Goal: Find specific page/section: Find specific page/section

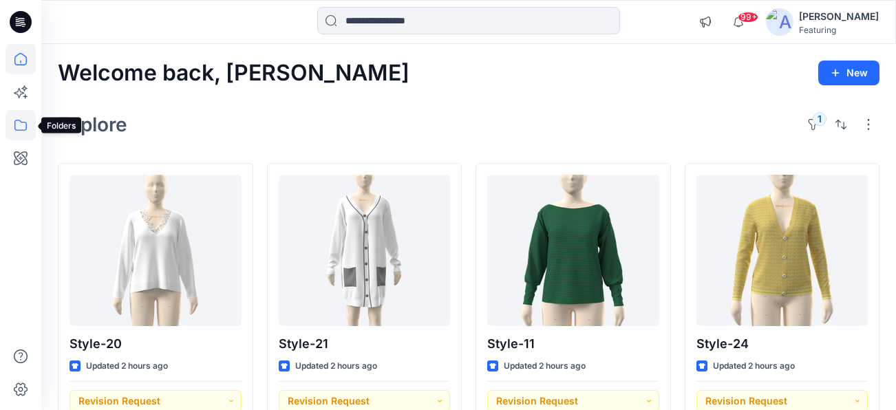
click at [21, 126] on icon at bounding box center [21, 125] width 30 height 30
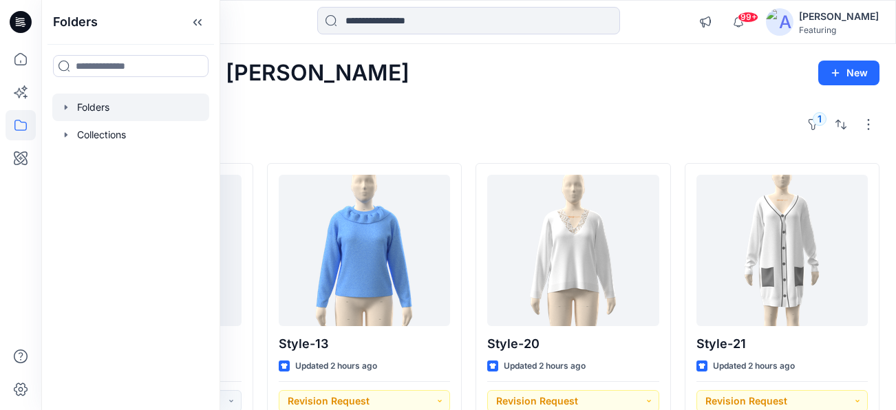
click at [107, 109] on div at bounding box center [130, 108] width 157 height 28
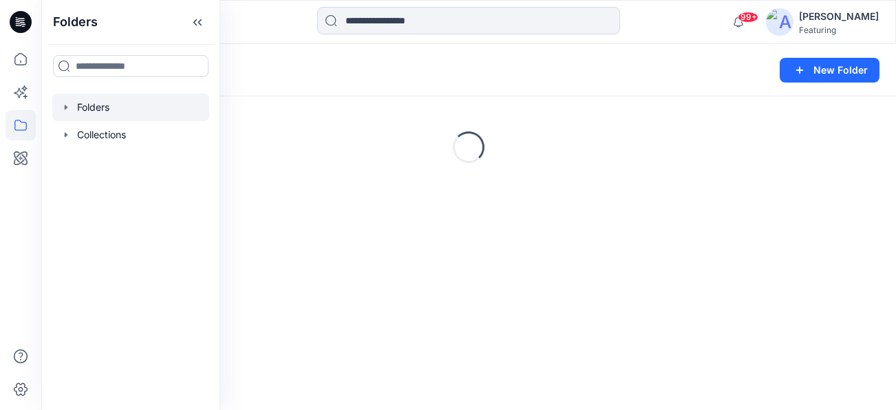
click at [286, 72] on div "Folders" at bounding box center [415, 70] width 715 height 19
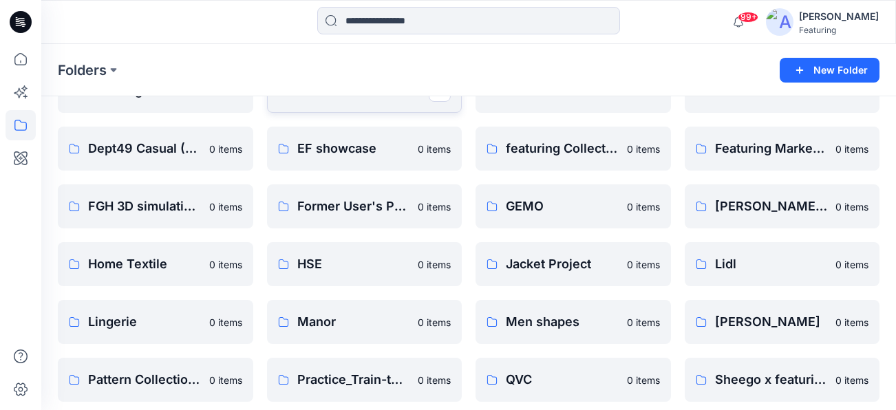
scroll to position [234, 0]
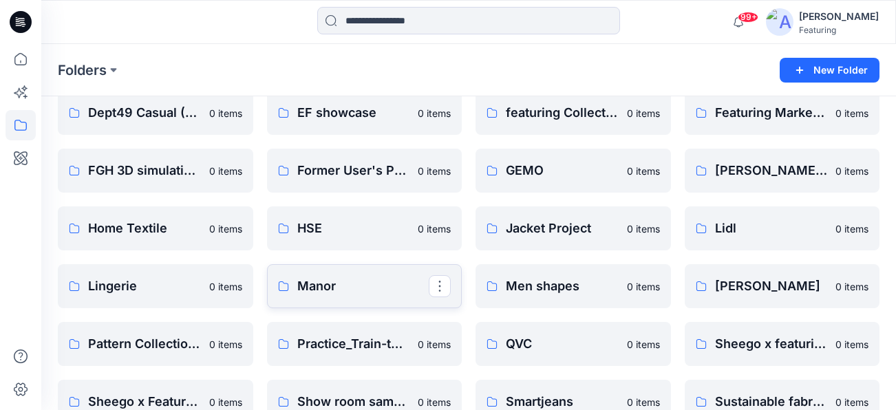
click at [387, 287] on p "Manor" at bounding box center [363, 286] width 132 height 19
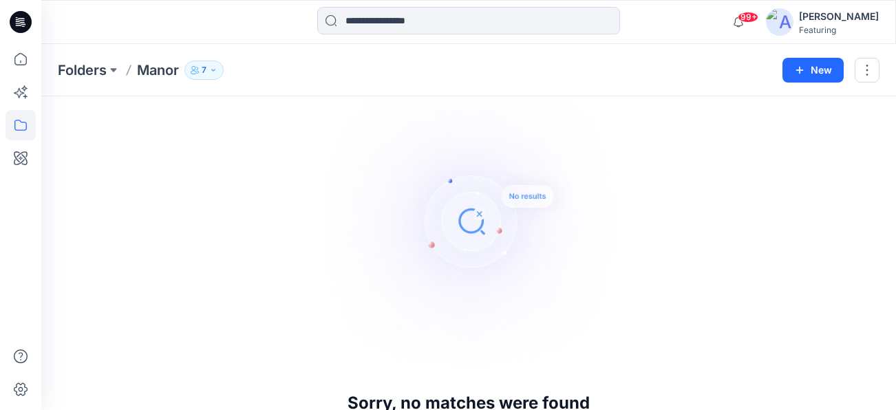
scroll to position [149, 0]
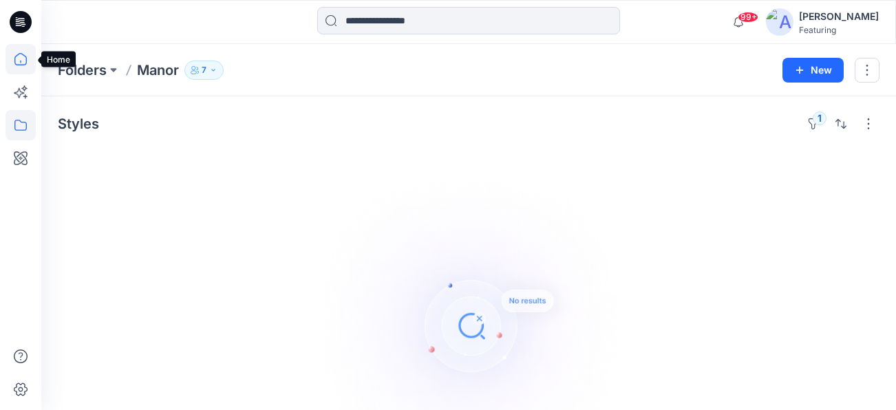
click at [28, 61] on icon at bounding box center [21, 59] width 30 height 30
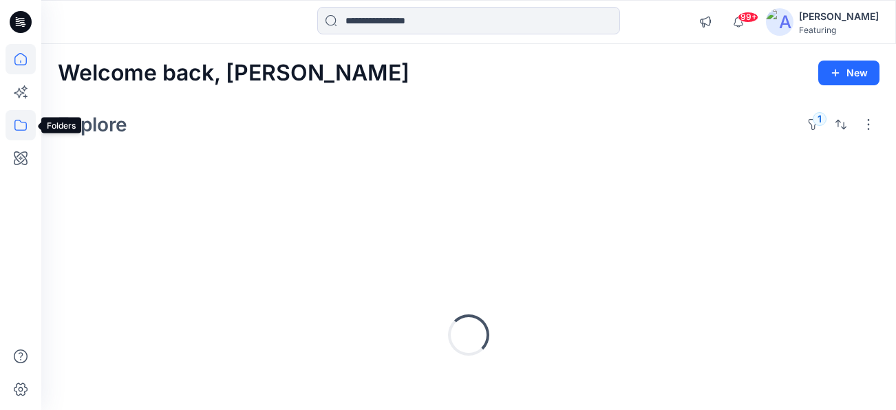
click at [26, 121] on icon at bounding box center [21, 125] width 30 height 30
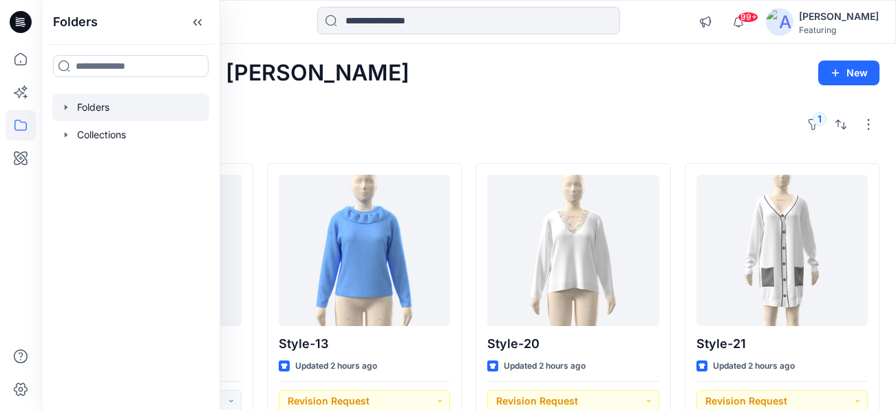
click at [124, 113] on div at bounding box center [130, 108] width 157 height 28
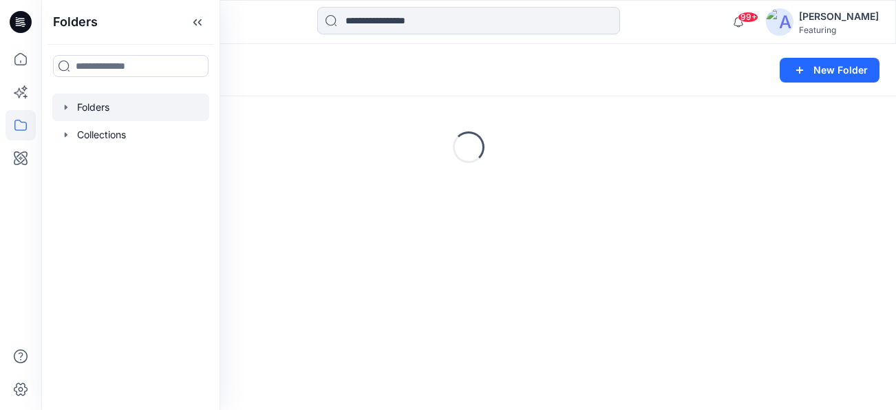
click at [280, 76] on div "Folders" at bounding box center [415, 70] width 715 height 19
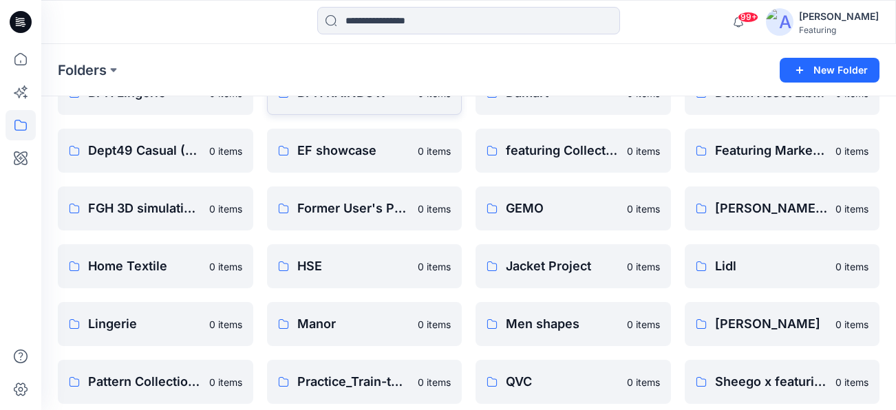
scroll to position [244, 0]
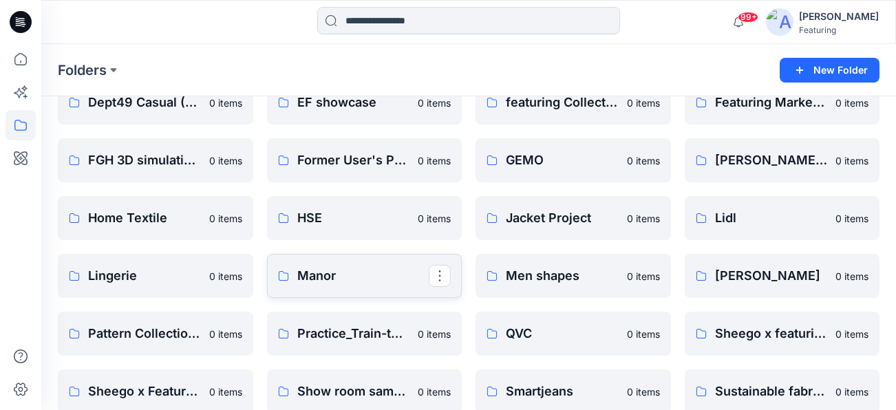
click at [328, 282] on p "Manor" at bounding box center [363, 275] width 132 height 19
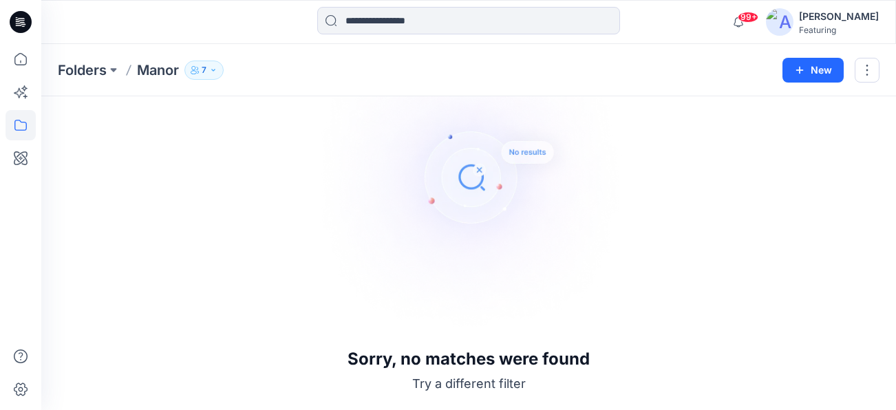
click at [854, 14] on div "[PERSON_NAME]" at bounding box center [839, 16] width 80 height 17
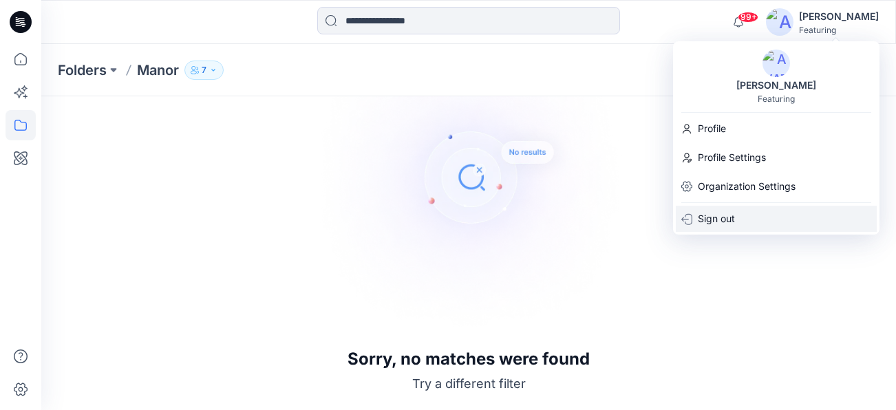
click at [732, 218] on p "Sign out" at bounding box center [716, 219] width 37 height 26
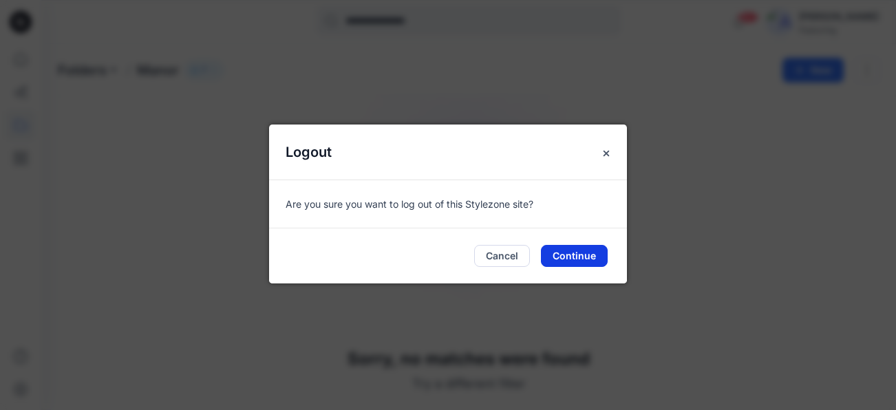
click at [589, 255] on button "Continue" at bounding box center [574, 256] width 67 height 22
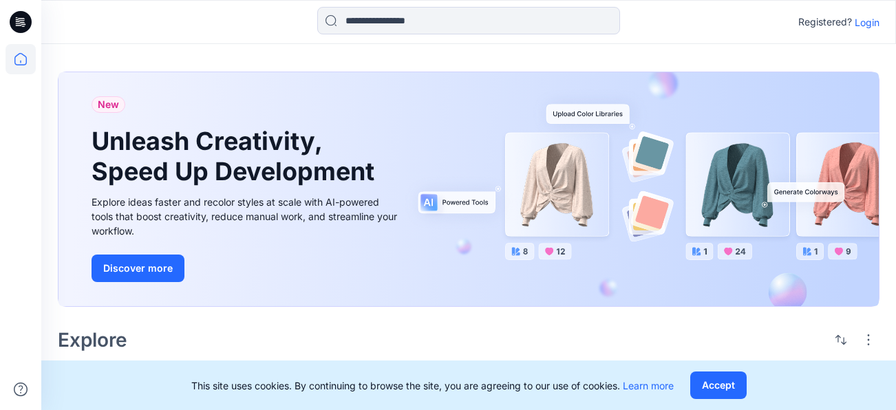
click at [871, 21] on p "Login" at bounding box center [867, 22] width 25 height 14
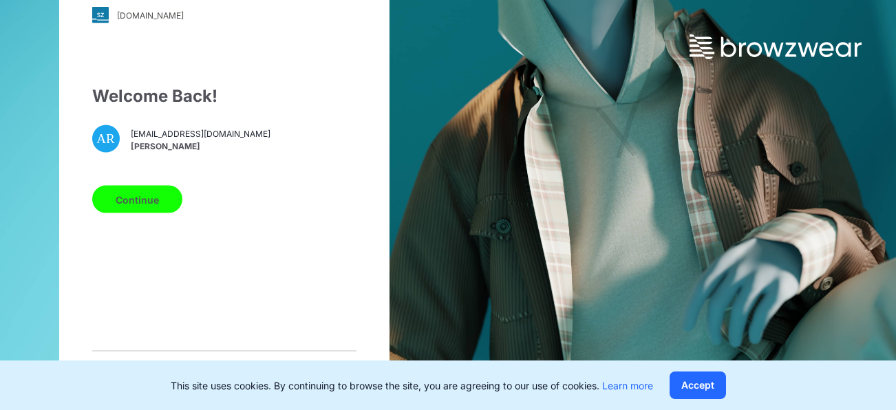
click at [158, 204] on button "Continue" at bounding box center [137, 200] width 90 height 28
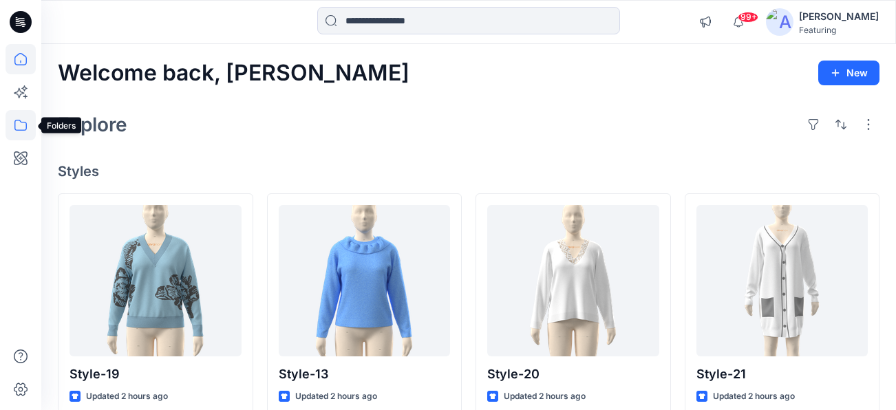
click at [23, 125] on icon at bounding box center [21, 125] width 30 height 30
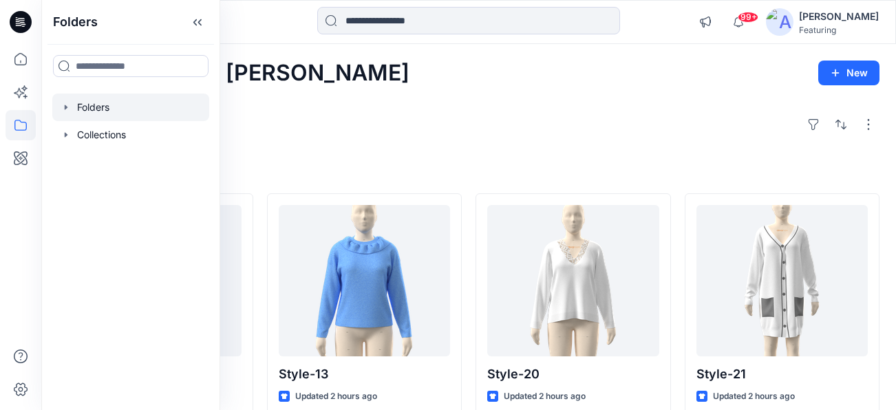
click at [106, 105] on div at bounding box center [130, 108] width 157 height 28
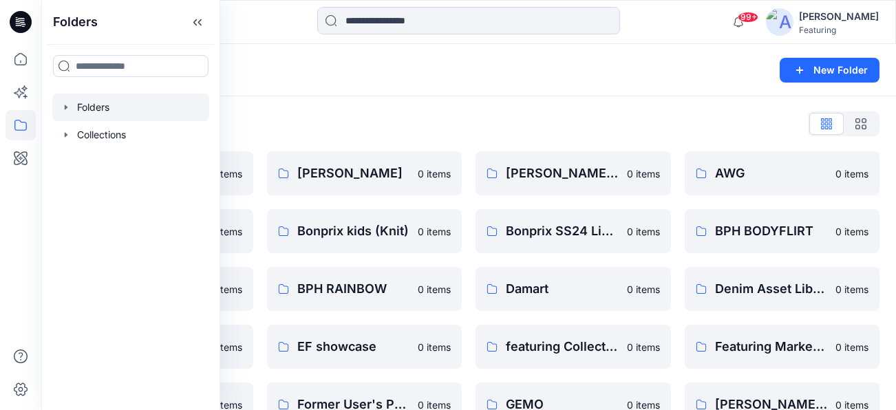
click at [291, 75] on div "Folders" at bounding box center [415, 70] width 715 height 19
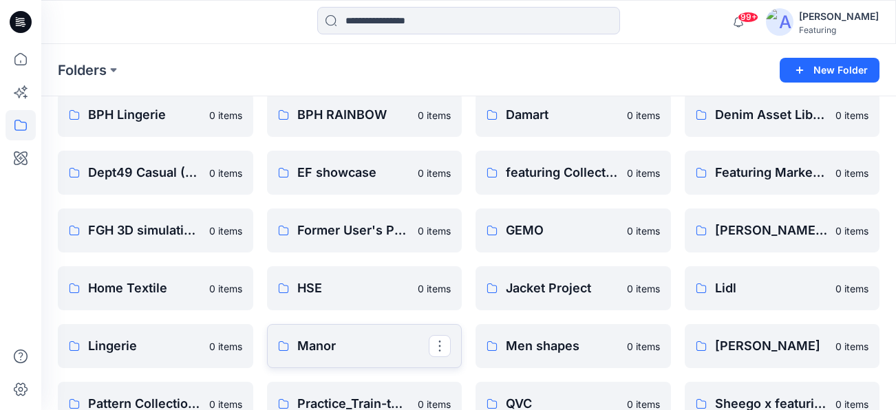
click at [315, 344] on p "Manor" at bounding box center [363, 346] width 132 height 19
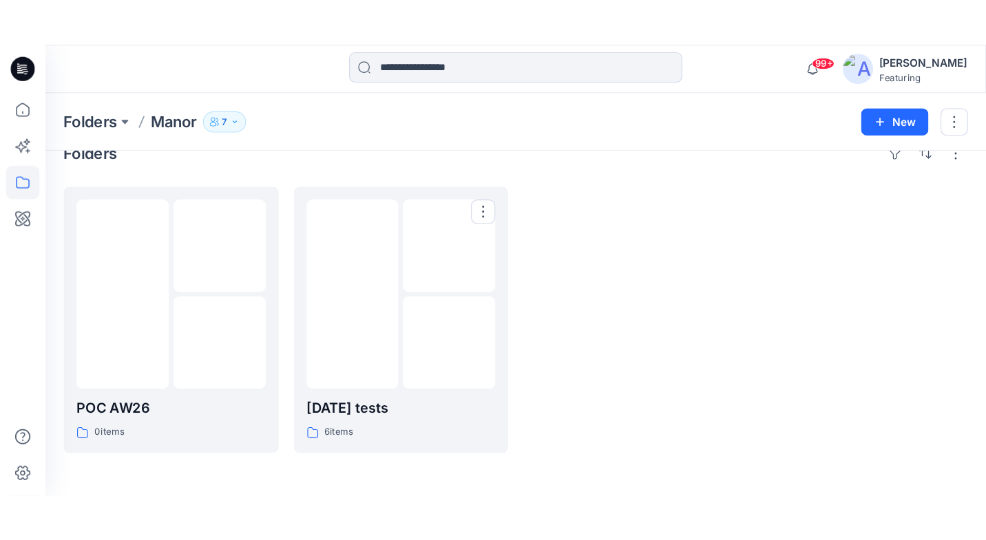
scroll to position [25, 0]
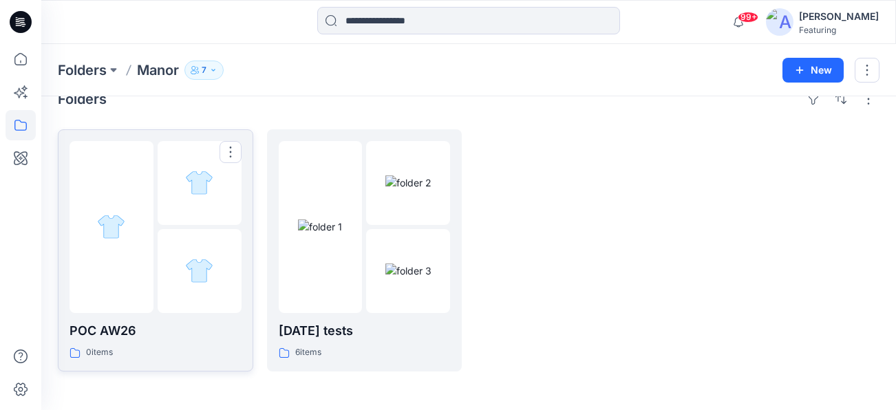
click at [129, 330] on p "POC AW26" at bounding box center [156, 330] width 172 height 19
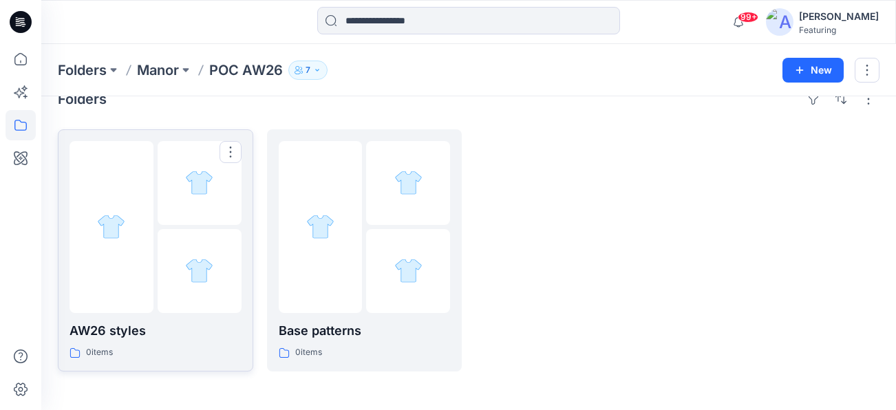
click at [124, 337] on p "AW26 styles" at bounding box center [156, 330] width 172 height 19
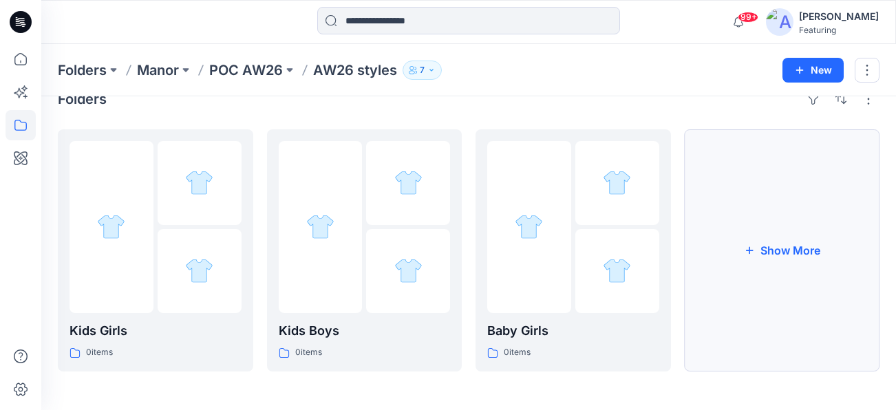
click at [801, 242] on button "Show More" at bounding box center [782, 250] width 195 height 242
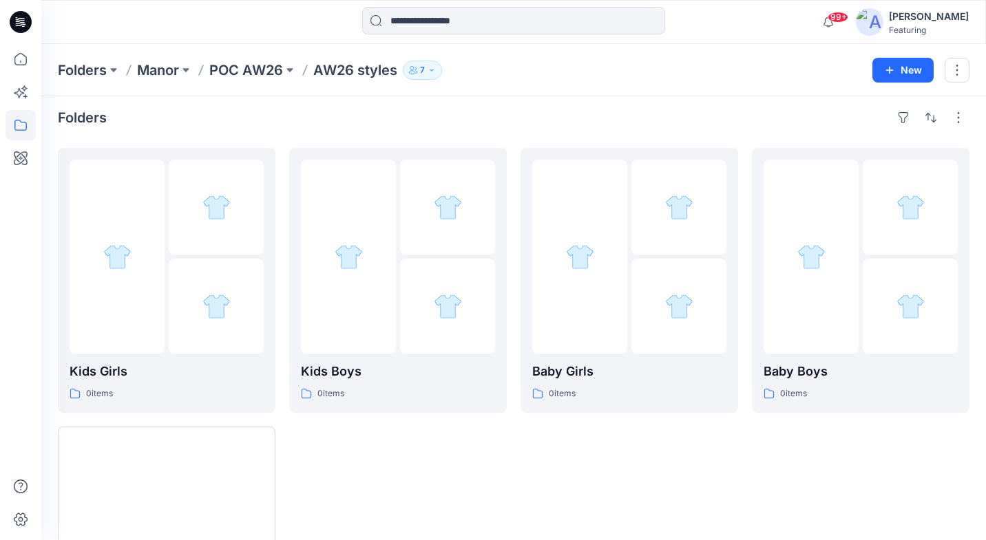
scroll to position [3, 0]
